Goal: Task Accomplishment & Management: Manage account settings

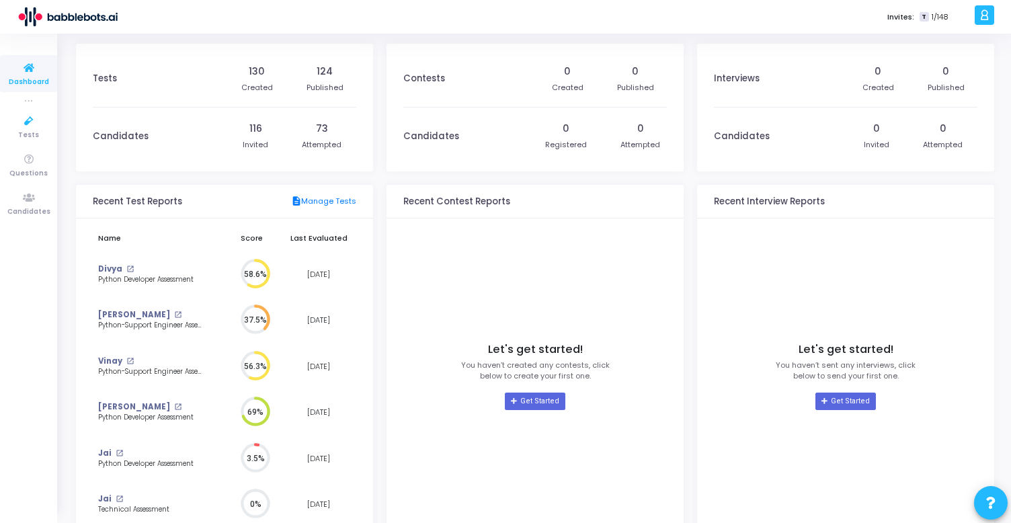
click at [220, 167] on kt-portlet-body "Tests 130 Created 124 Published Candidates 116 Invited 73 Attempted" at bounding box center [224, 108] width 297 height 128
click at [32, 110] on link "Tests" at bounding box center [28, 126] width 57 height 37
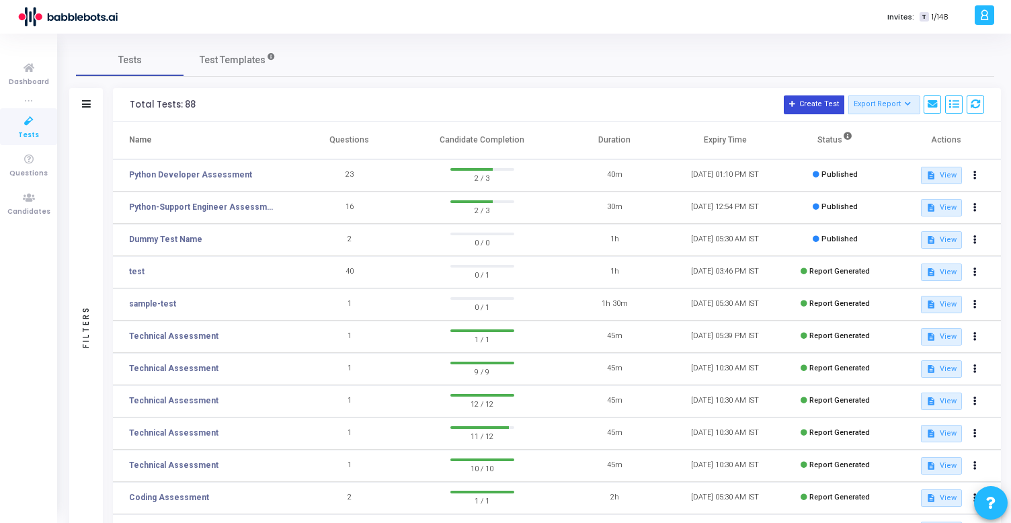
click at [828, 95] on button "Create Test" at bounding box center [814, 104] width 60 height 19
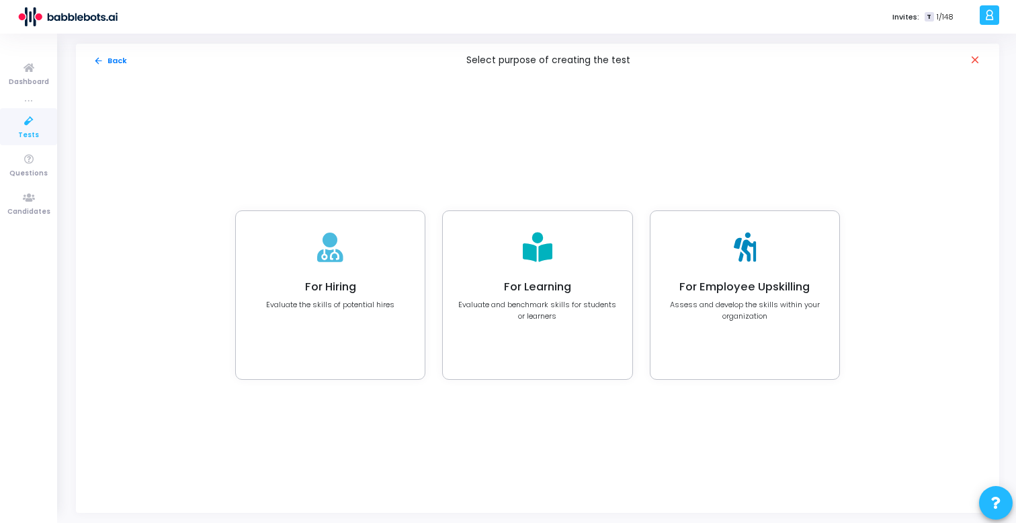
click at [987, 16] on icon at bounding box center [990, 14] width 10 height 15
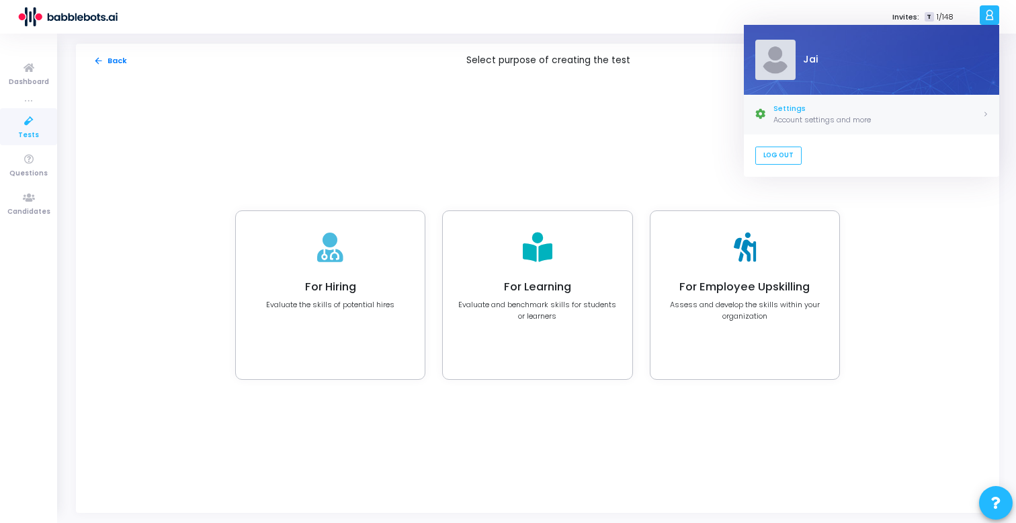
click at [803, 115] on div "Account settings and more" at bounding box center [878, 119] width 209 height 11
select select "91"
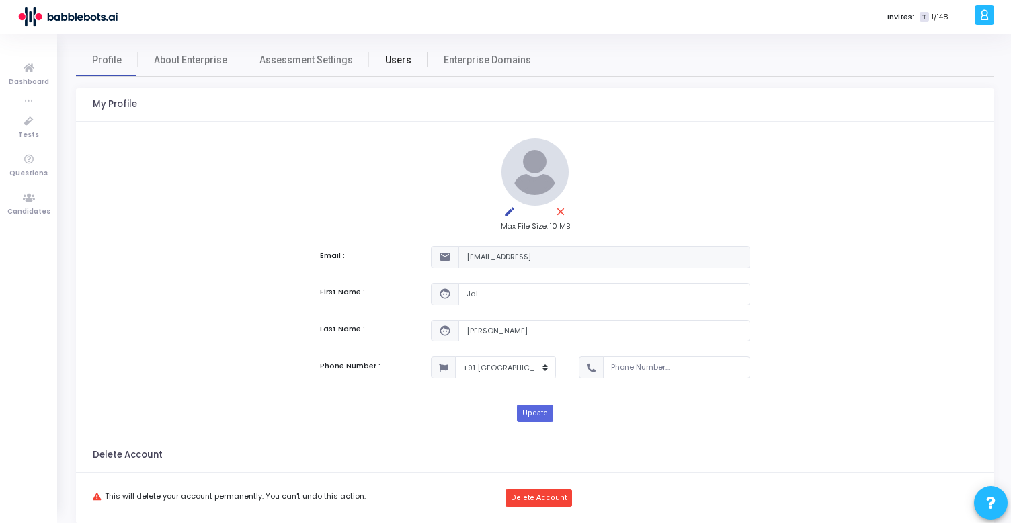
click at [385, 59] on span "Users" at bounding box center [398, 60] width 26 height 14
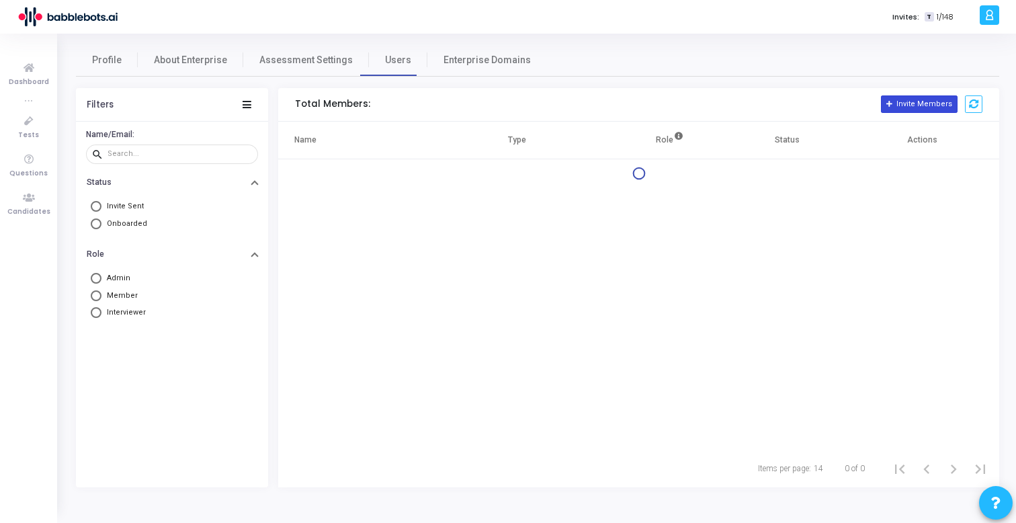
click at [927, 103] on button "Invite Members" at bounding box center [919, 103] width 77 height 17
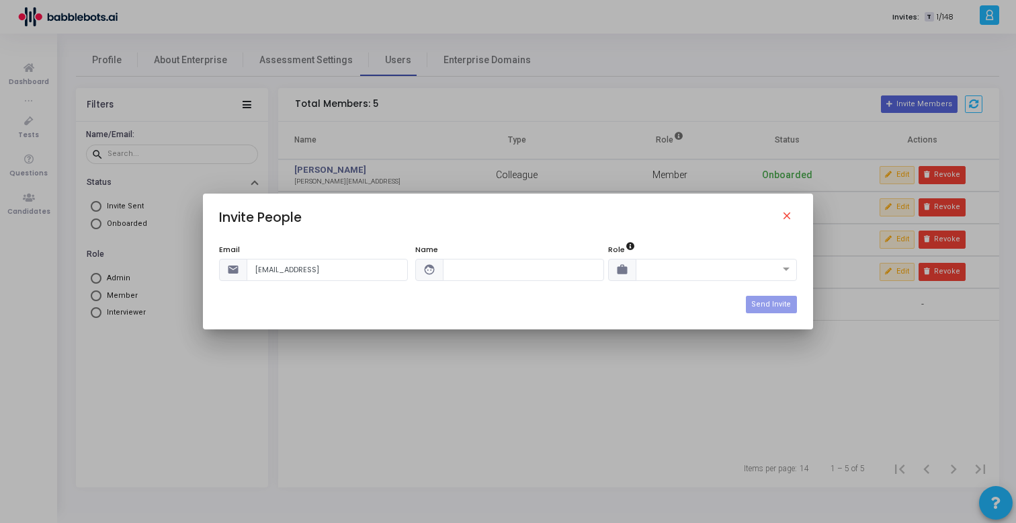
type input "[EMAIL_ADDRESS]"
click at [469, 261] on input "text" at bounding box center [523, 270] width 161 height 22
type input "J"
type input "Safal"
click at [694, 261] on div at bounding box center [716, 270] width 161 height 22
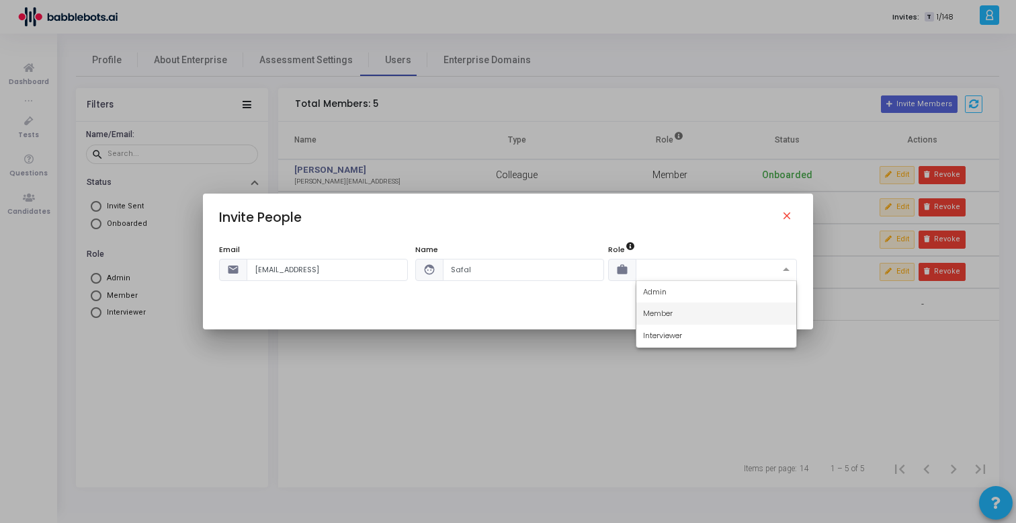
click at [678, 314] on div "Member" at bounding box center [717, 313] width 160 height 22
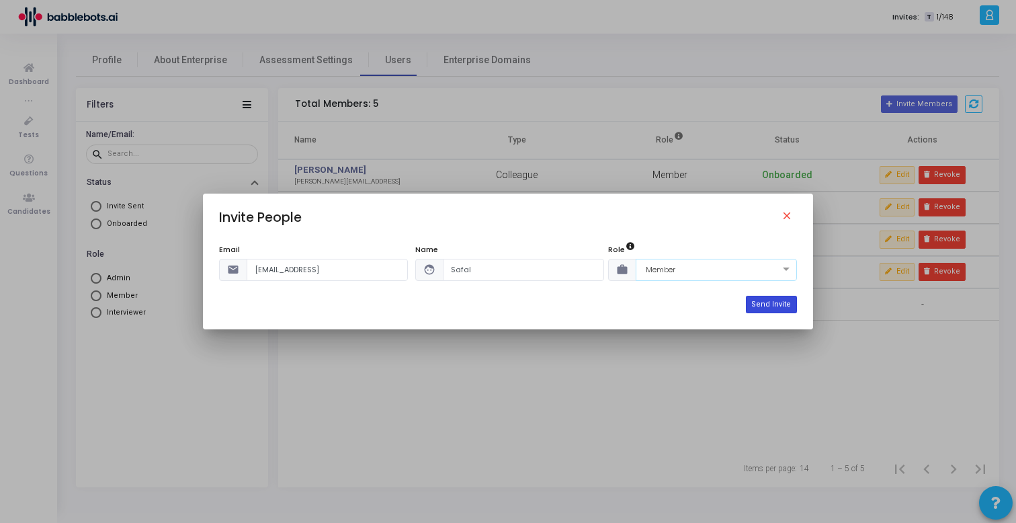
click at [768, 301] on button "Send Invite" at bounding box center [771, 304] width 50 height 17
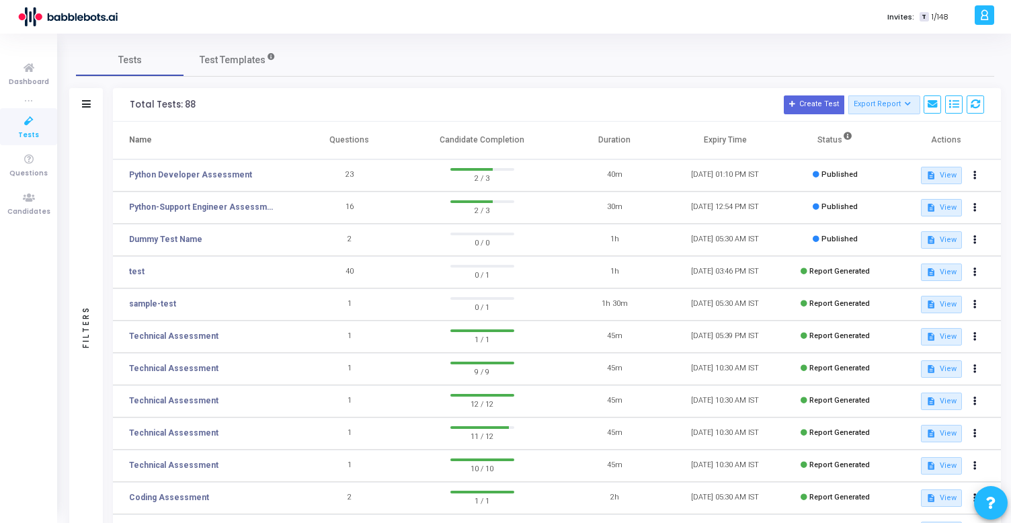
click at [468, 95] on h3 "Total Tests: 88 Create Test Export Report Id Name Job Role Questions Candidate …" at bounding box center [557, 104] width 854 height 19
click at [803, 103] on button "Create Test" at bounding box center [814, 104] width 60 height 19
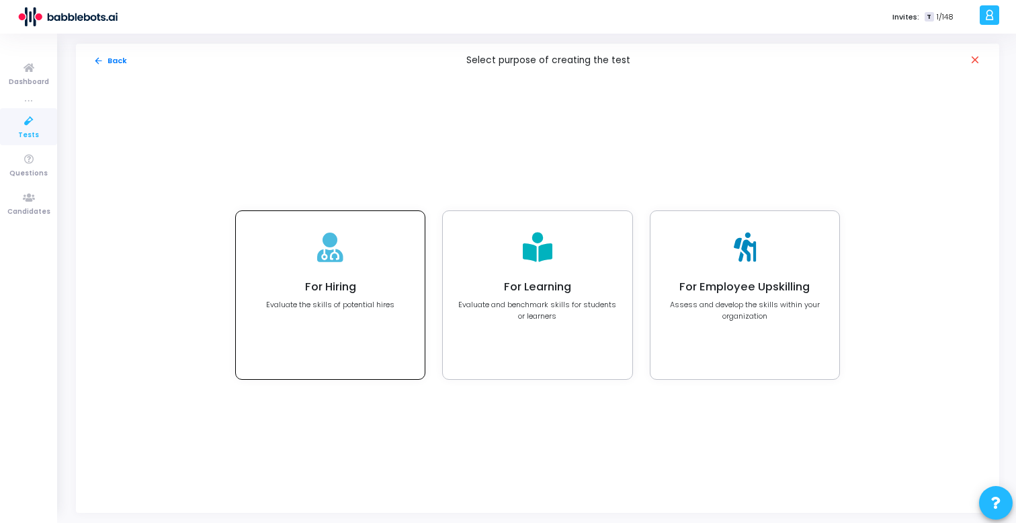
click at [337, 307] on p "Evaluate the skills of potential hires" at bounding box center [330, 304] width 128 height 11
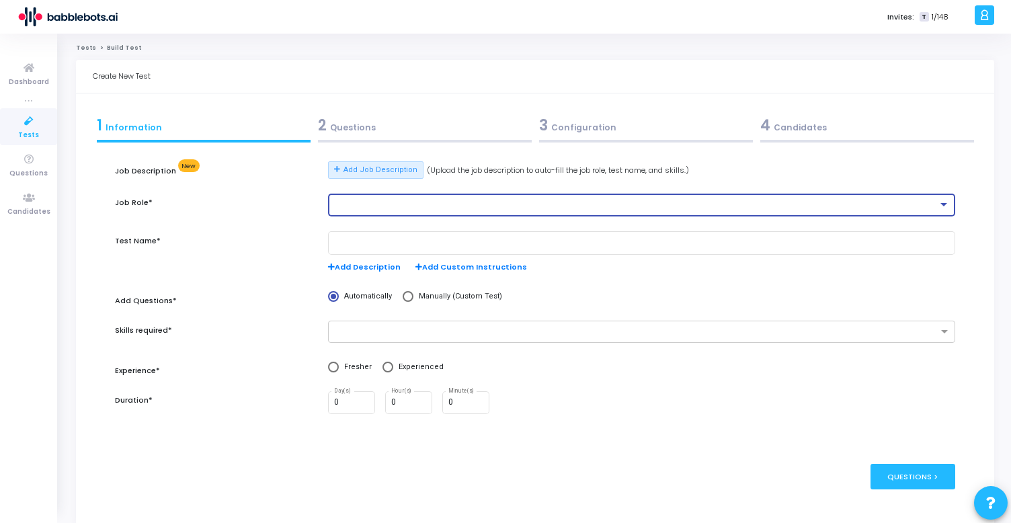
click at [348, 208] on div at bounding box center [636, 204] width 604 height 9
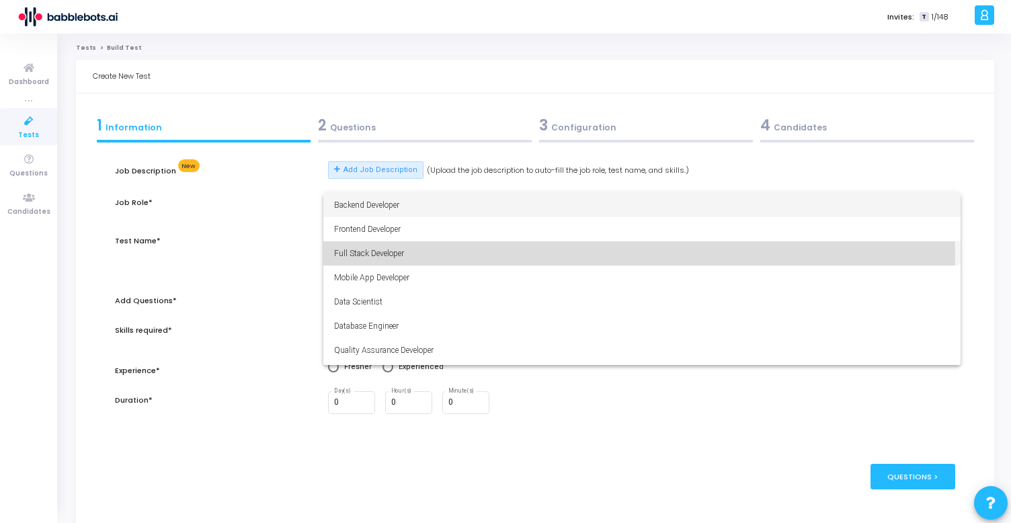
click at [406, 258] on span "Full Stack Developer" at bounding box center [642, 253] width 616 height 24
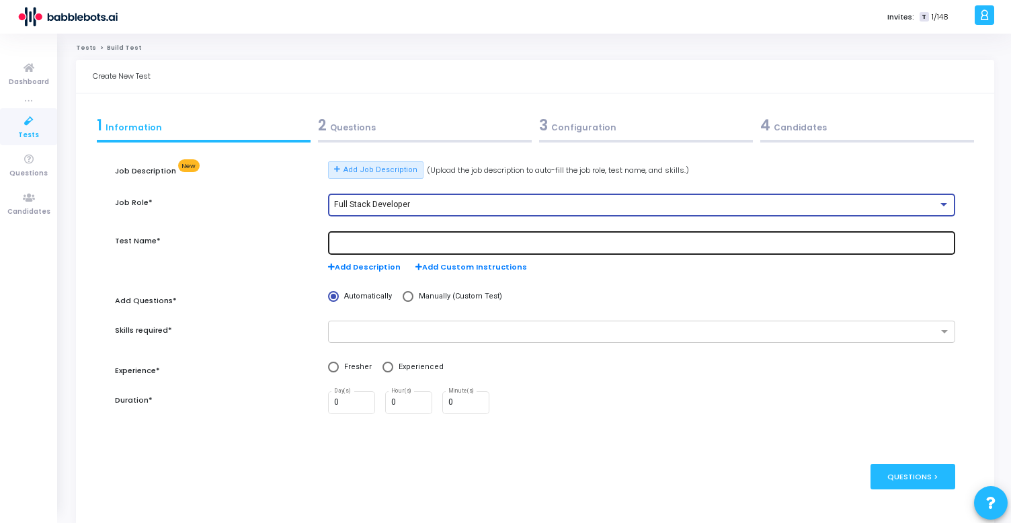
click at [378, 252] on div at bounding box center [642, 242] width 616 height 25
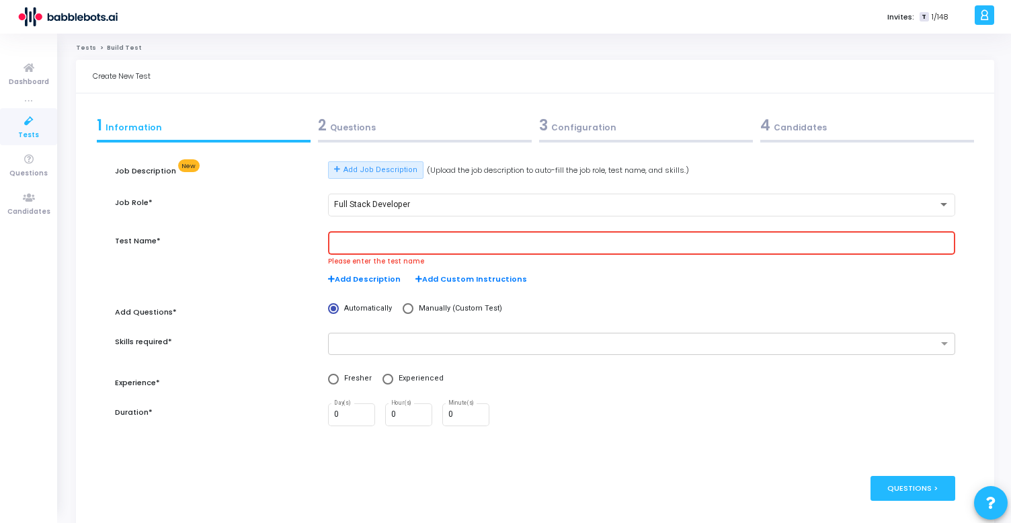
click at [559, 235] on div at bounding box center [642, 242] width 616 height 25
click at [556, 247] on div at bounding box center [642, 242] width 616 height 25
paste input "Python Full Stack"
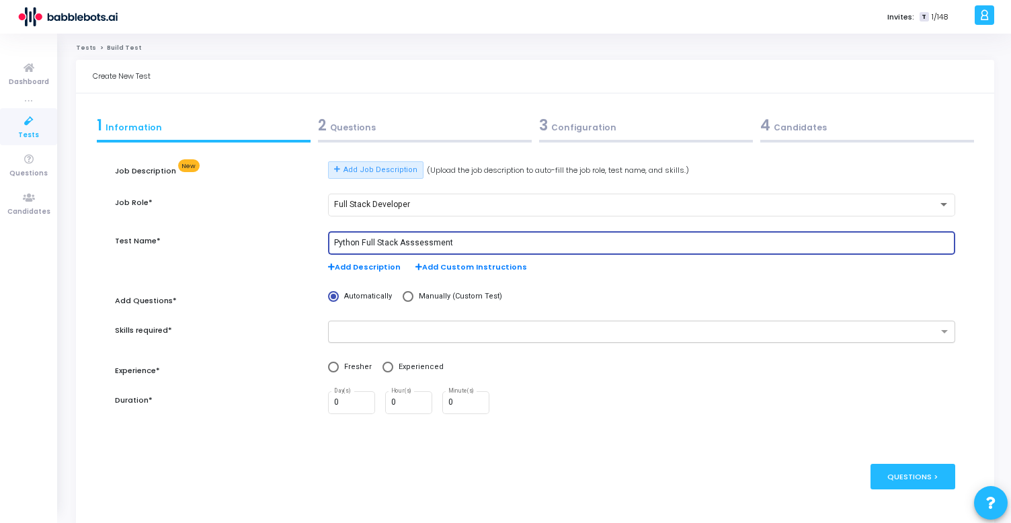
type input "Python Full Stack Asssessment"
click at [374, 331] on input "text" at bounding box center [636, 332] width 602 height 11
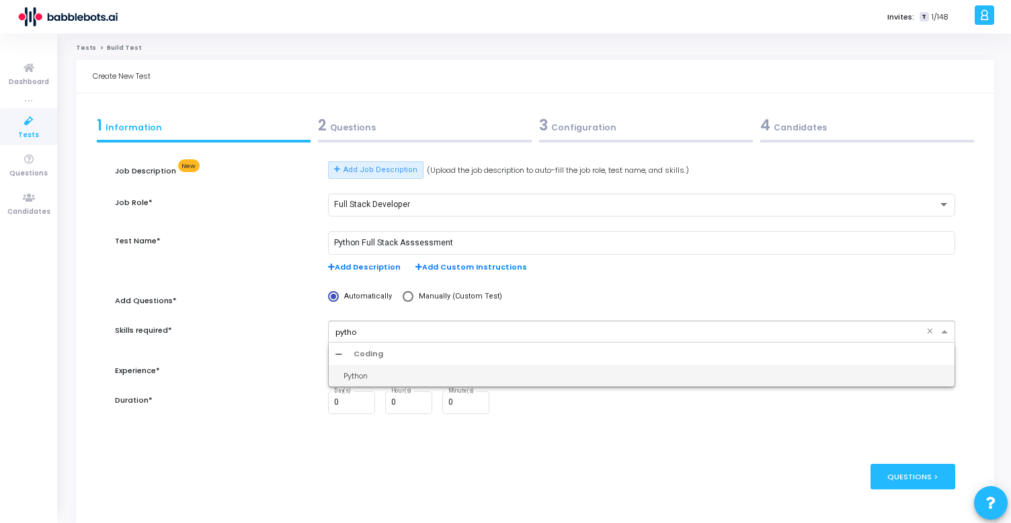
type input "python"
click at [363, 376] on div "Python" at bounding box center [646, 375] width 604 height 11
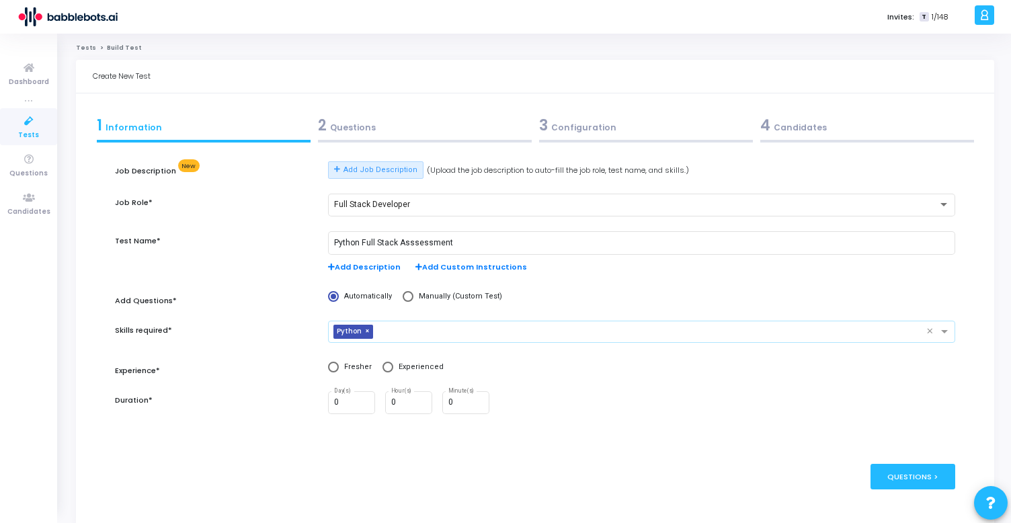
click at [387, 366] on span at bounding box center [387, 367] width 11 height 11
click at [387, 366] on input "Experienced" at bounding box center [387, 367] width 11 height 11
radio input "true"
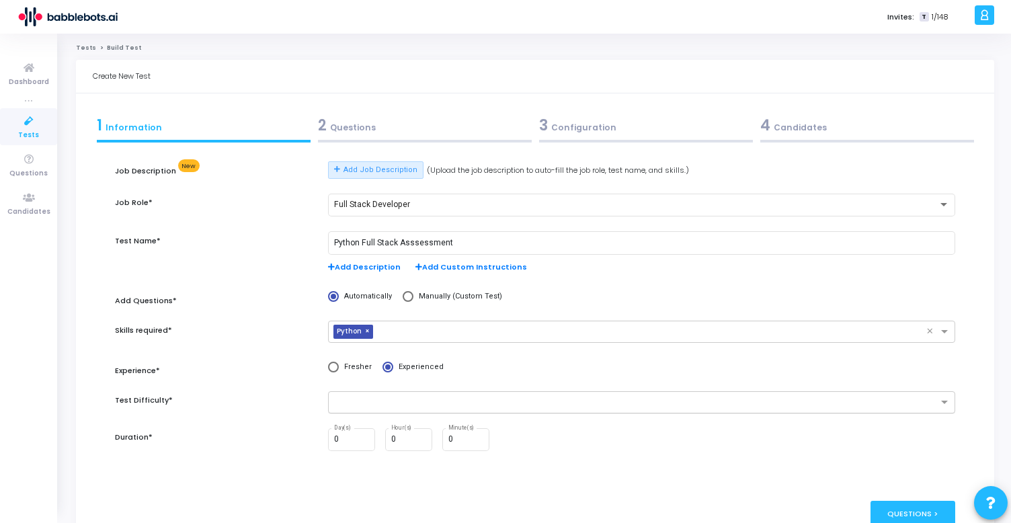
scroll to position [2, 0]
click at [426, 402] on input "text" at bounding box center [636, 400] width 602 height 11
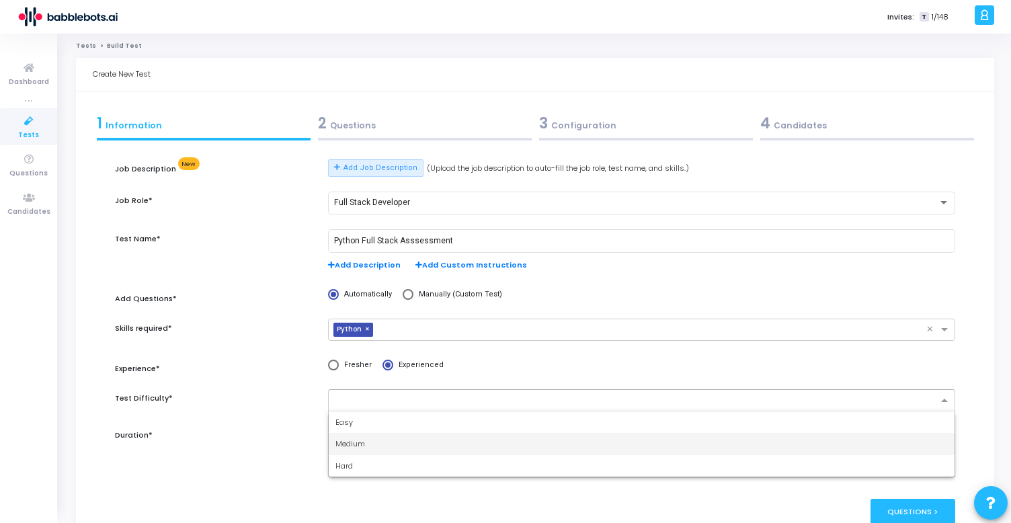
click at [375, 460] on div "Hard" at bounding box center [642, 466] width 626 height 22
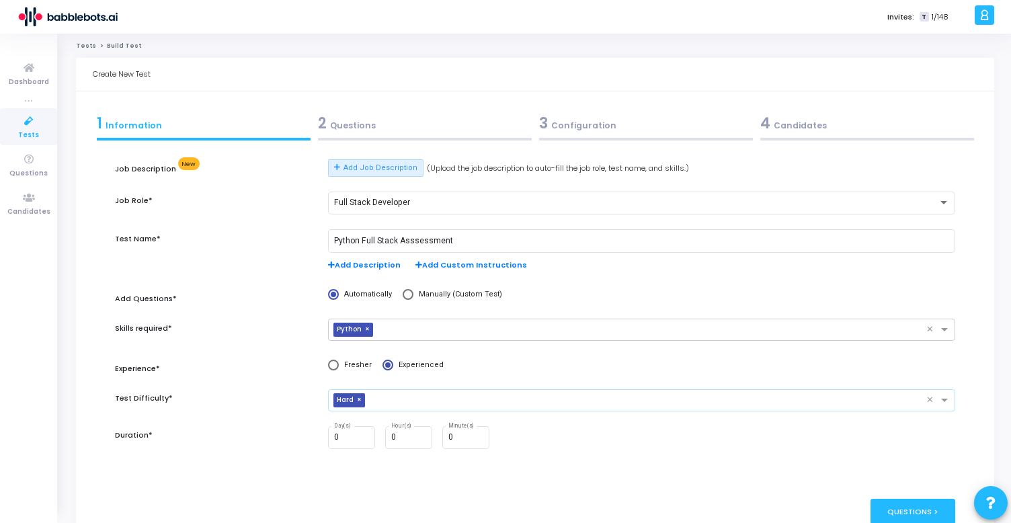
click at [24, 130] on span "Tests" at bounding box center [28, 135] width 21 height 11
drag, startPoint x: 30, startPoint y: 126, endPoint x: 709, endPoint y: 3, distance: 690.8
click at [0, 0] on div "Dashboard true Tests Questions Candidates Invites: T 1/148 J Jai Settings Accou…" at bounding box center [505, 259] width 1011 height 523
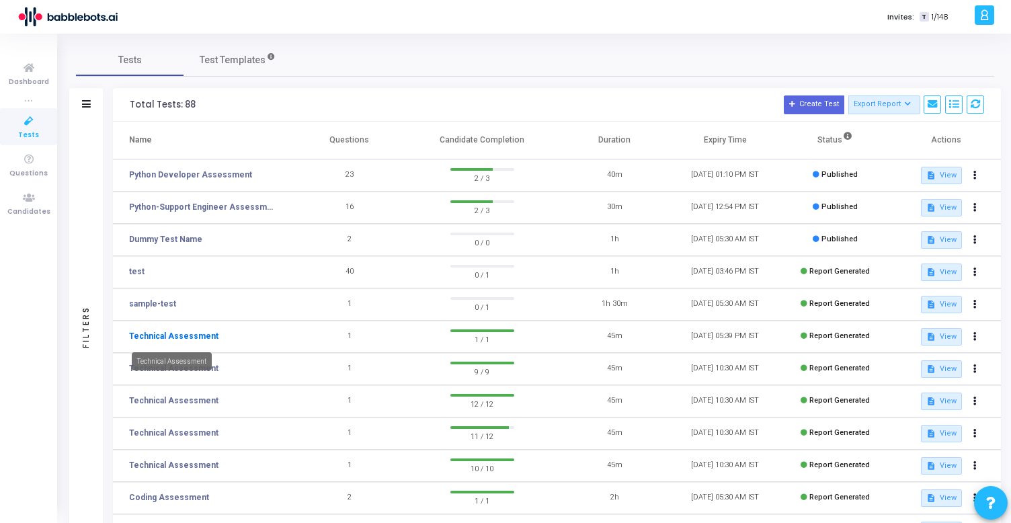
click at [181, 340] on link "Technical Assessment" at bounding box center [173, 336] width 89 height 12
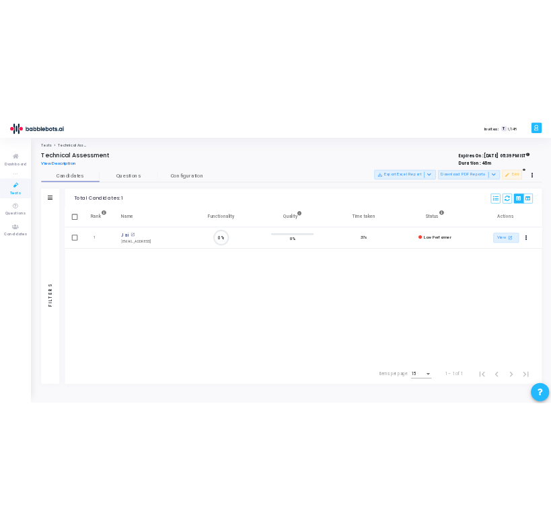
scroll to position [28, 34]
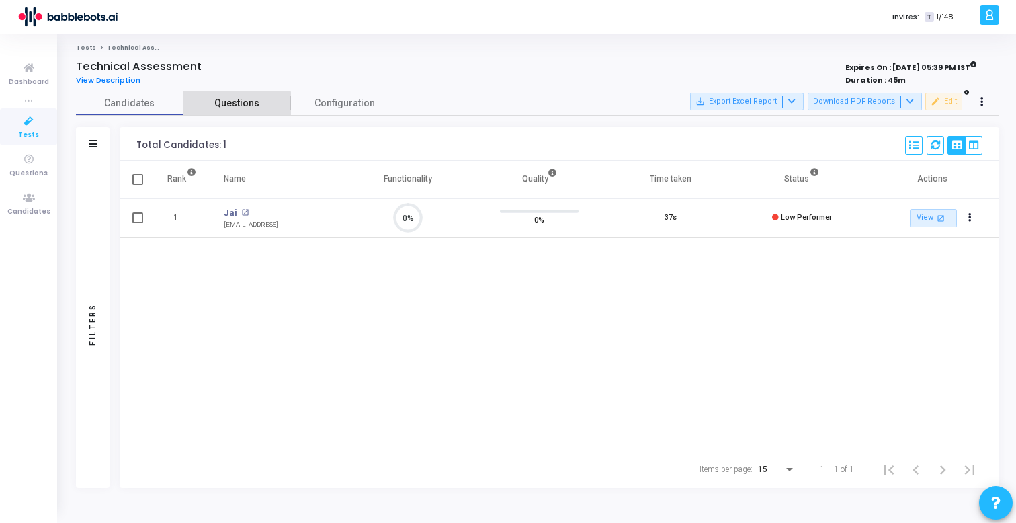
click at [215, 110] on span "Questions" at bounding box center [238, 103] width 108 height 14
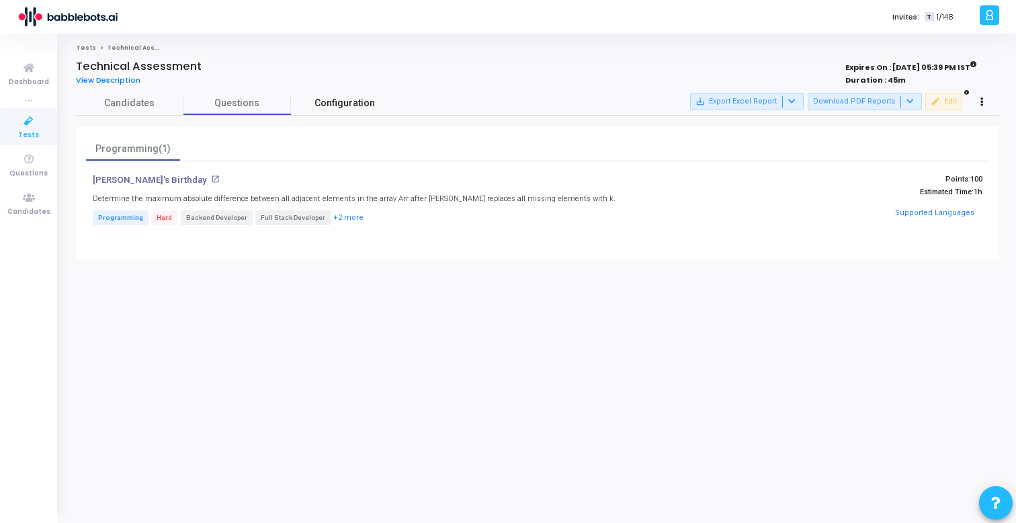
click at [321, 102] on span "Configuration" at bounding box center [345, 103] width 60 height 14
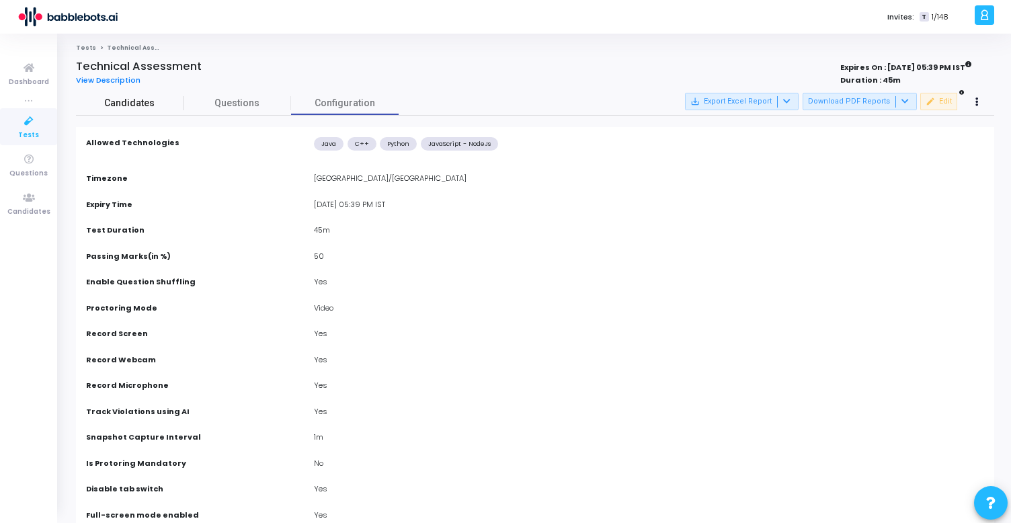
click at [126, 98] on span "Candidates" at bounding box center [130, 103] width 108 height 14
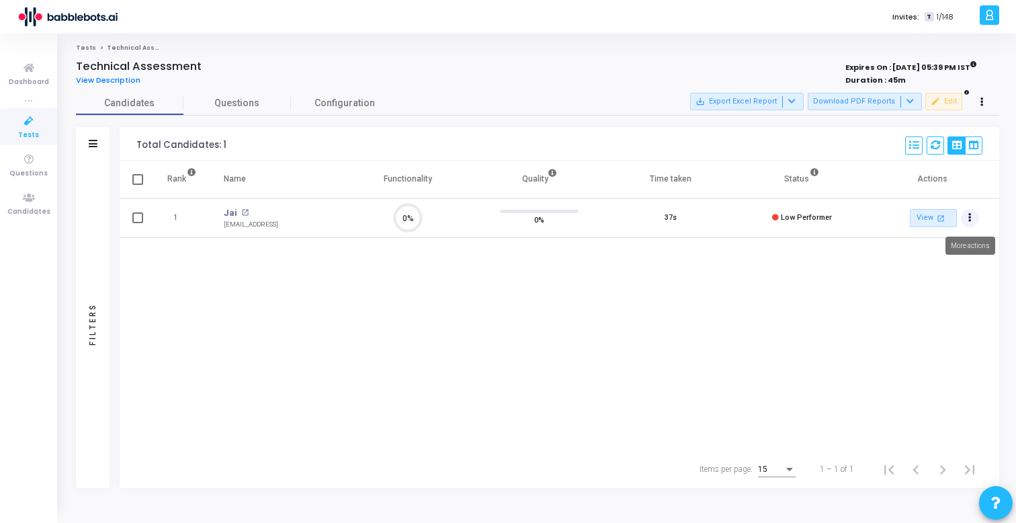
click at [971, 214] on icon "Actions" at bounding box center [970, 217] width 3 height 7
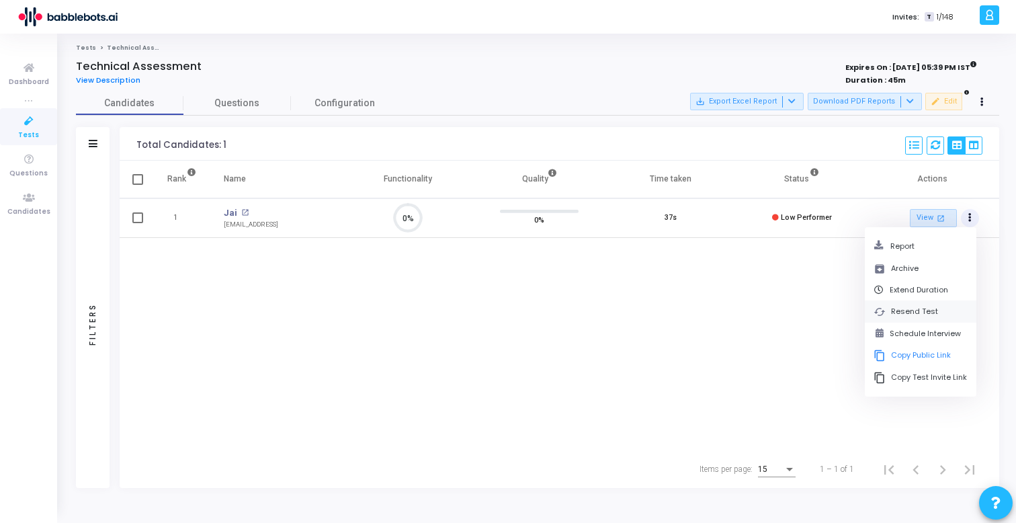
click at [906, 311] on button "cached Resend Test" at bounding box center [921, 311] width 112 height 22
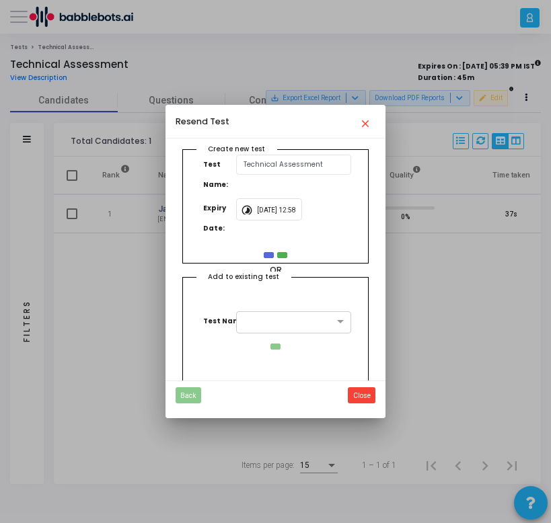
scroll to position [6, 6]
click at [265, 208] on input "9/18/2025, 12:58 PM" at bounding box center [277, 209] width 40 height 7
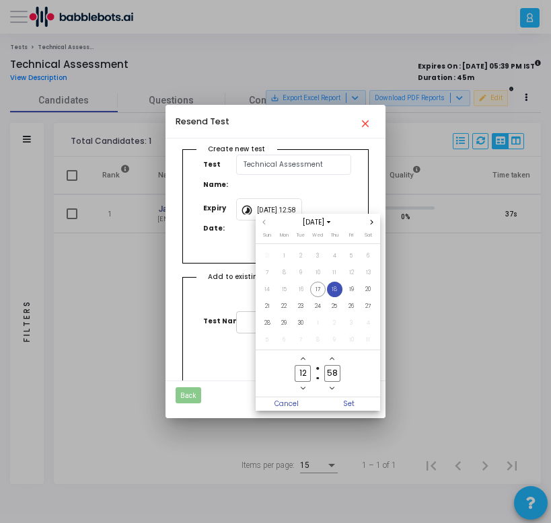
click at [345, 196] on div at bounding box center [275, 261] width 551 height 523
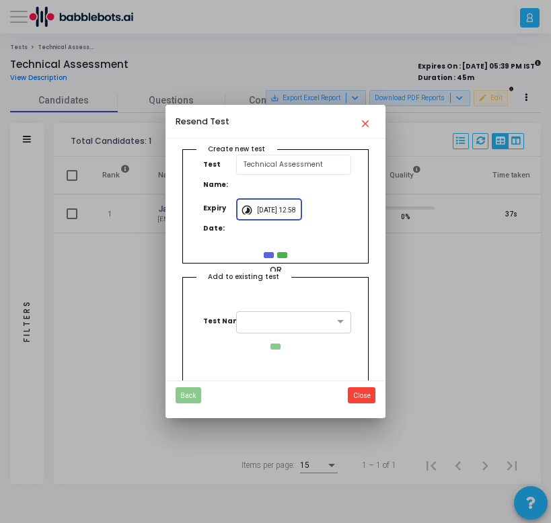
scroll to position [14, 0]
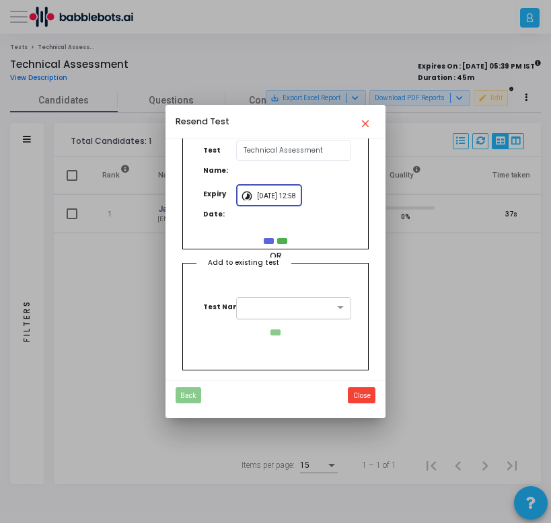
click at [284, 313] on div at bounding box center [294, 308] width 116 height 22
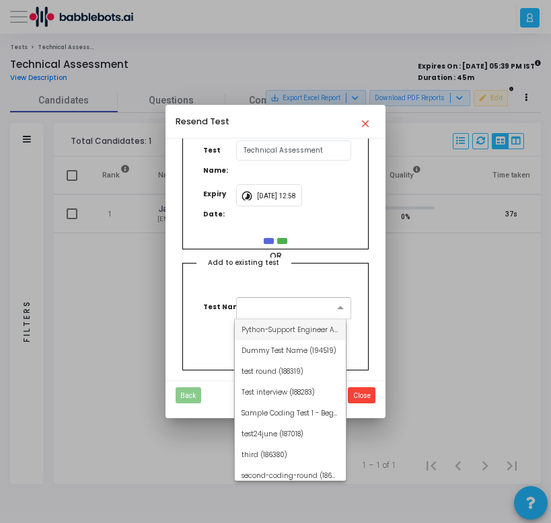
click at [283, 335] on div "Python-Support Engineer Assessment (197629)" at bounding box center [290, 329] width 111 height 21
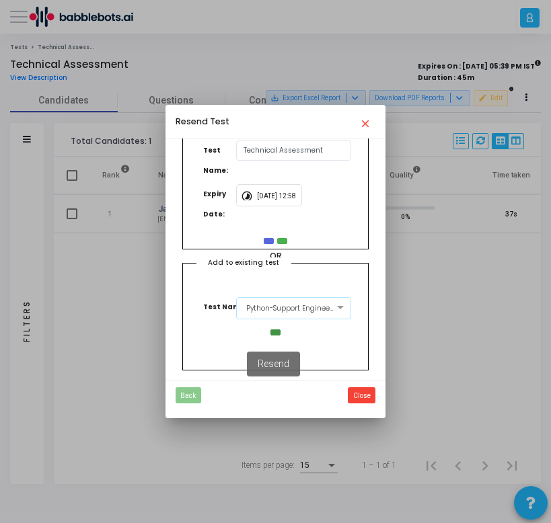
click at [276, 332] on button "Resend" at bounding box center [275, 332] width 10 height 6
